Goal: Task Accomplishment & Management: Use online tool/utility

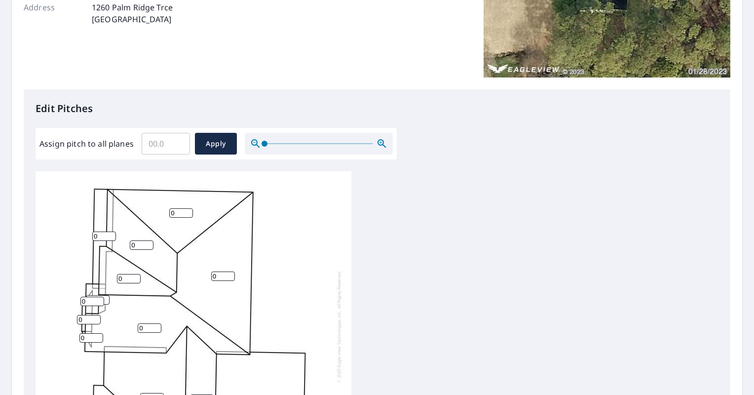
scroll to position [179, 0]
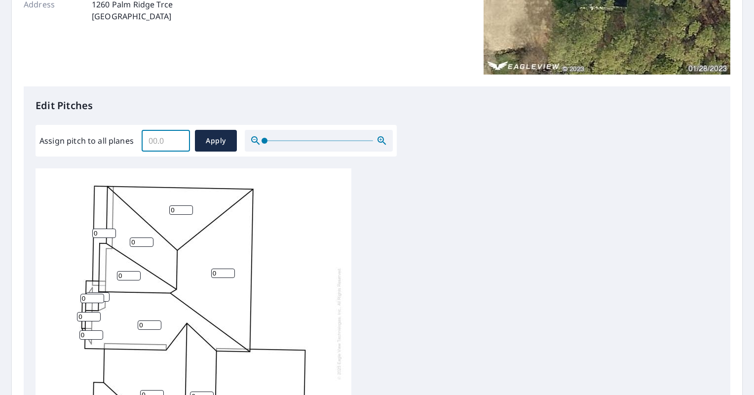
click at [157, 146] on input "Assign pitch to all planes" at bounding box center [166, 141] width 48 height 28
type input "12"
click at [212, 138] on span "Apply" at bounding box center [216, 141] width 26 height 12
type input "12"
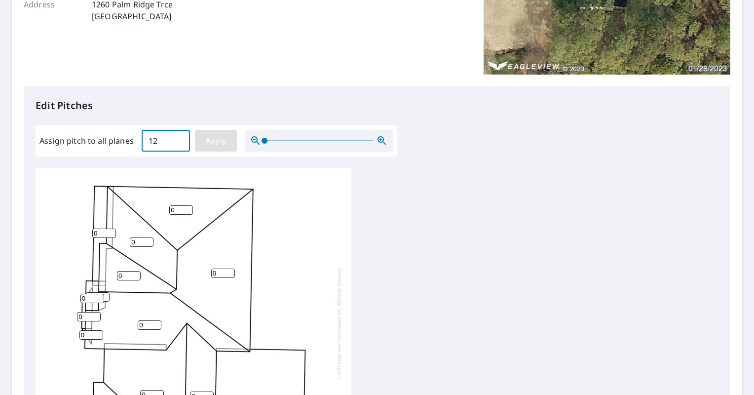
type input "12"
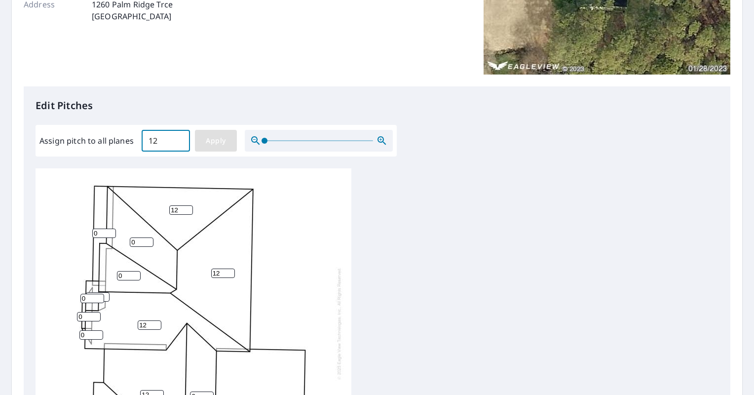
type input "12"
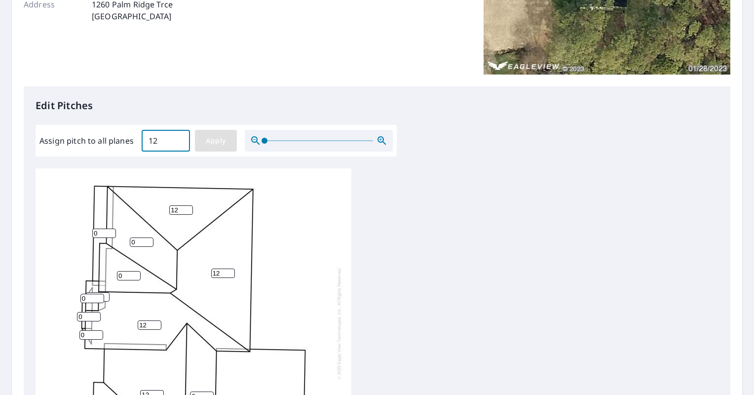
type input "12"
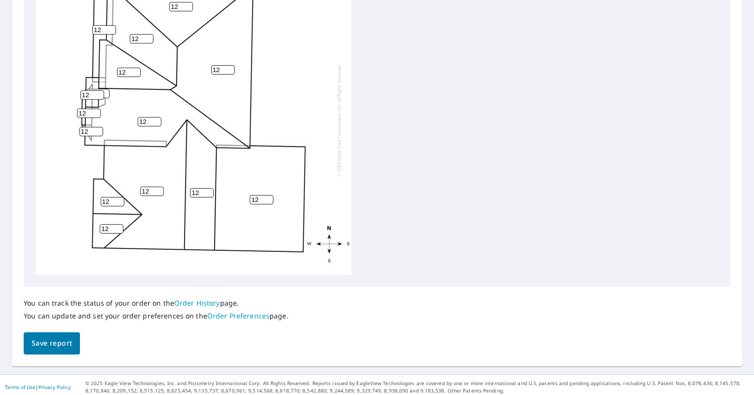
scroll to position [381, 0]
click at [61, 350] on span "Save report" at bounding box center [52, 344] width 40 height 12
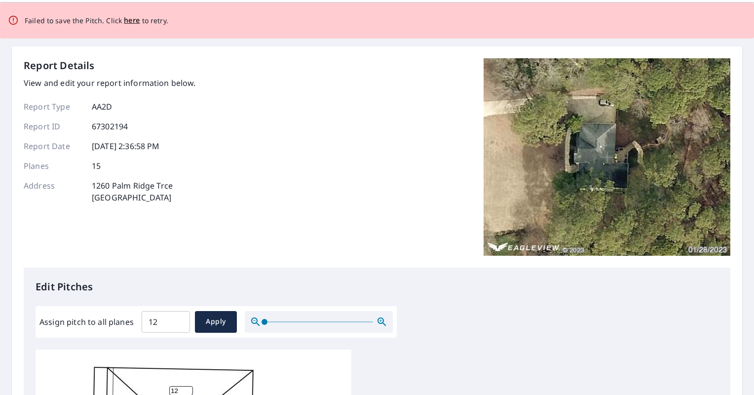
scroll to position [0, 0]
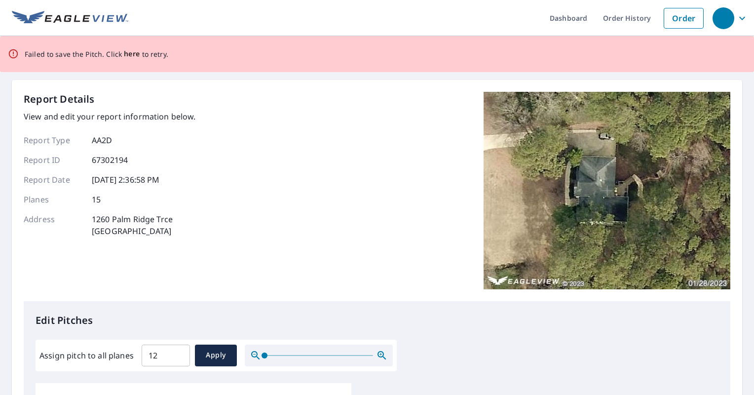
click at [128, 53] on span "here" at bounding box center [132, 54] width 16 height 12
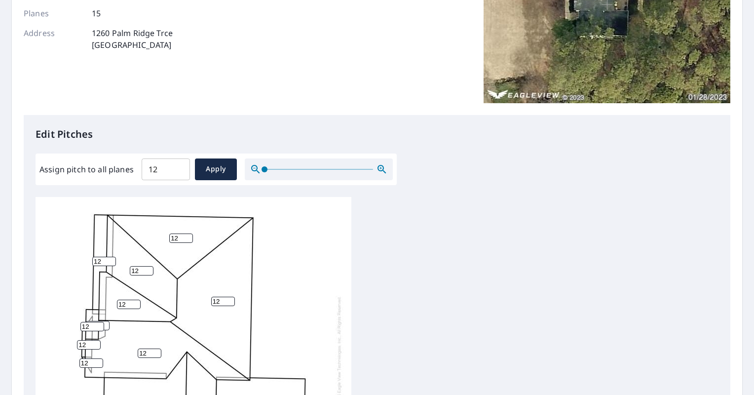
scroll to position [201, 0]
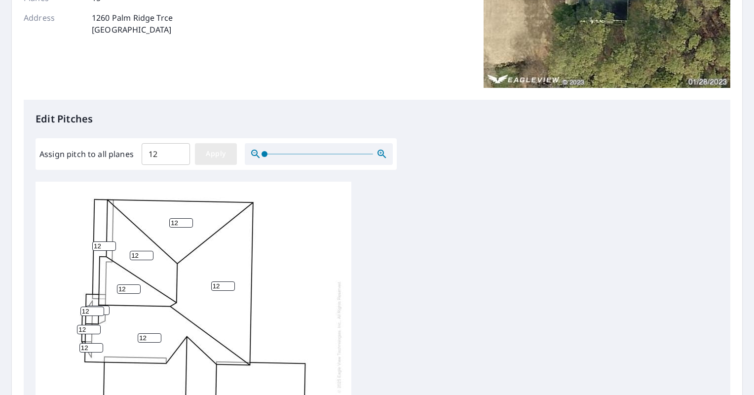
click at [220, 156] on span "Apply" at bounding box center [216, 154] width 26 height 12
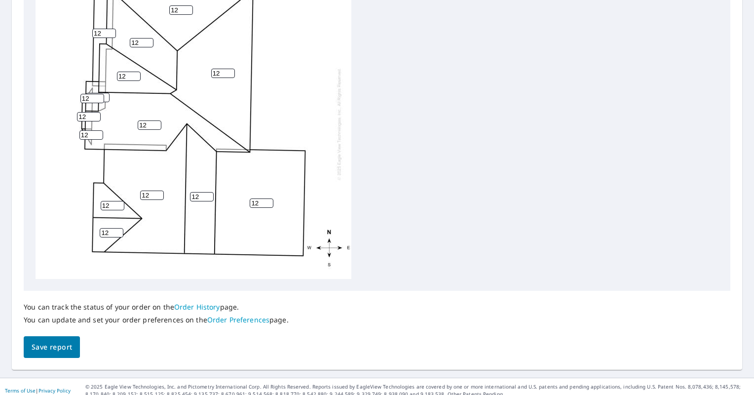
scroll to position [422, 0]
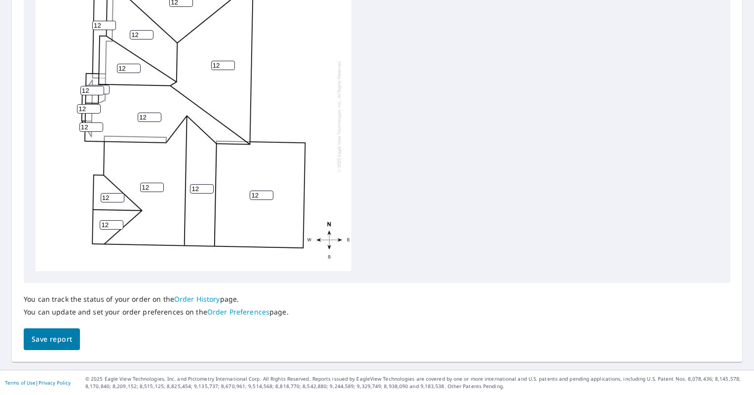
click at [103, 26] on input "12" at bounding box center [104, 25] width 24 height 9
type input "10"
click at [92, 87] on input "12" at bounding box center [92, 90] width 24 height 9
type input "10"
click at [90, 106] on input "12" at bounding box center [89, 108] width 24 height 9
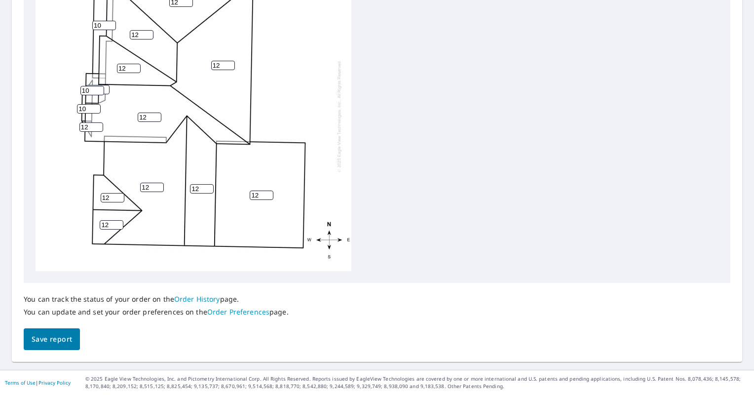
type input "10"
click at [86, 124] on input "12" at bounding box center [91, 126] width 24 height 9
type input "10"
click at [58, 156] on div "12 12 12 12 12 12 12 12 10 12 12 12 10 10 10" at bounding box center [194, 116] width 316 height 310
click at [58, 340] on span "Save report" at bounding box center [52, 339] width 40 height 12
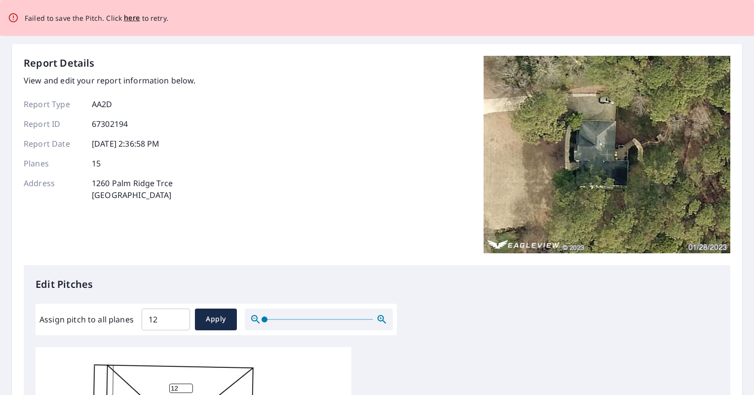
scroll to position [0, 0]
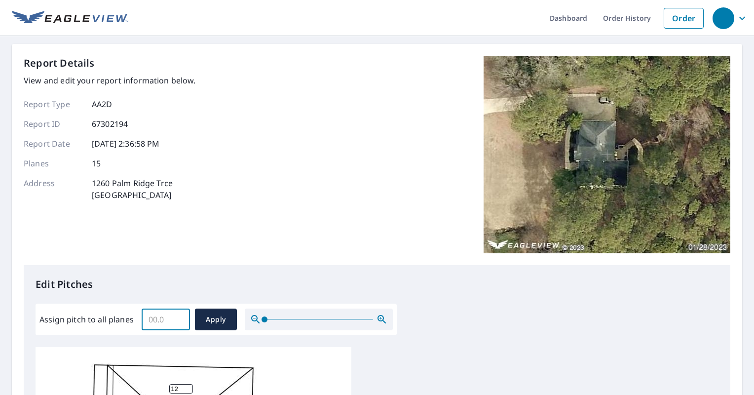
click at [169, 320] on input "Assign pitch to all planes" at bounding box center [166, 320] width 48 height 28
type input "12"
click at [219, 319] on span "Apply" at bounding box center [216, 319] width 26 height 12
type input "12"
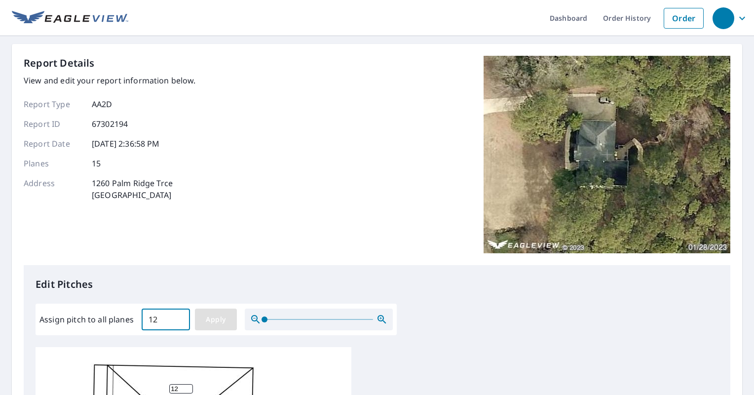
type input "12"
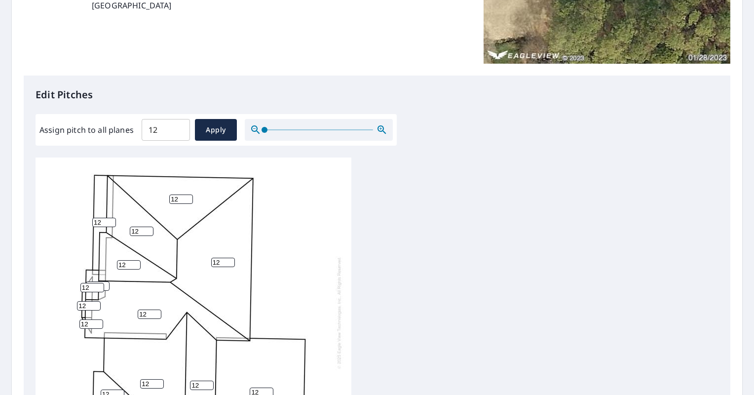
scroll to position [386, 0]
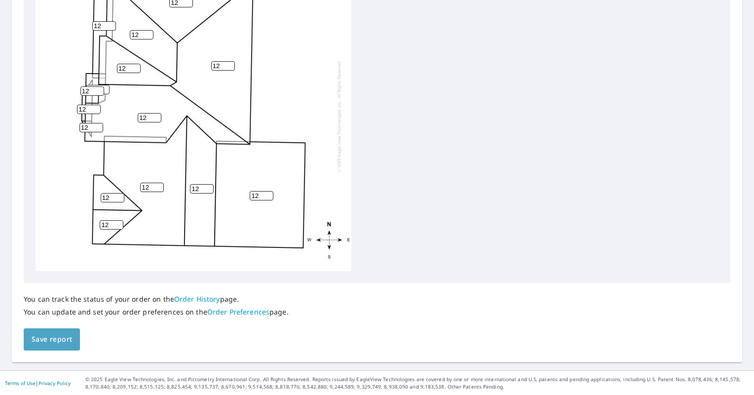
click at [68, 344] on span "Save report" at bounding box center [52, 339] width 40 height 12
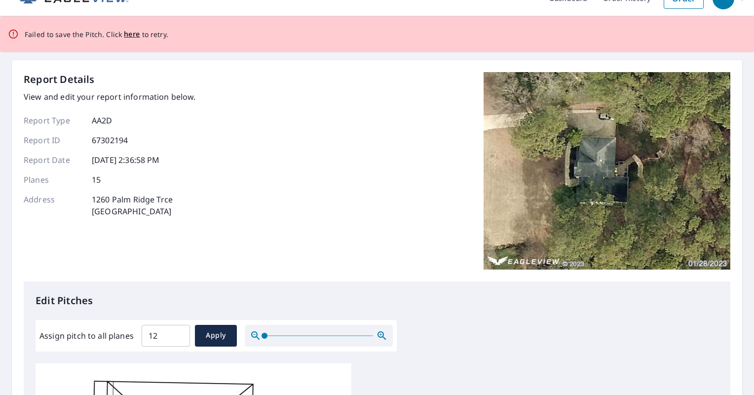
scroll to position [0, 0]
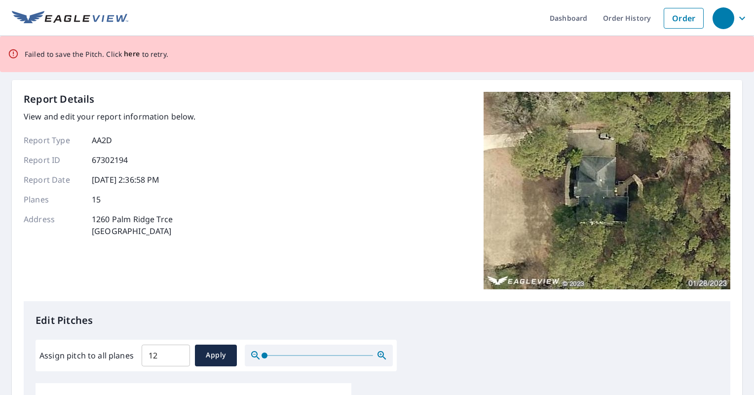
click at [124, 53] on span "here" at bounding box center [132, 54] width 16 height 12
